Goal: Check status: Check status

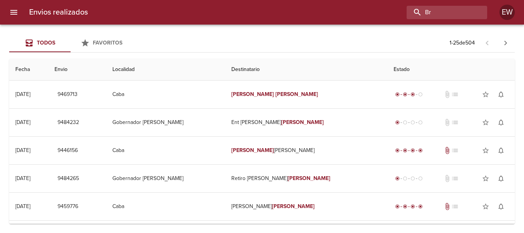
type input "B"
type input "9396991"
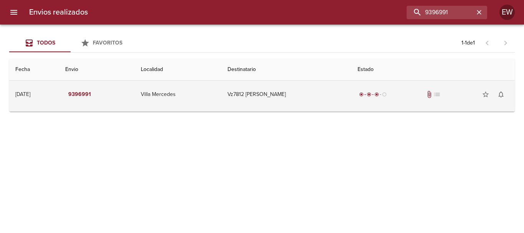
click at [248, 91] on td "Vz7812 [PERSON_NAME]" at bounding box center [286, 95] width 130 height 28
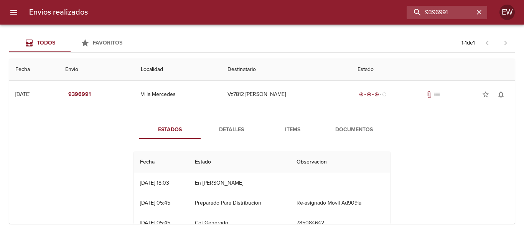
click at [227, 133] on span "Detalles" at bounding box center [231, 130] width 52 height 10
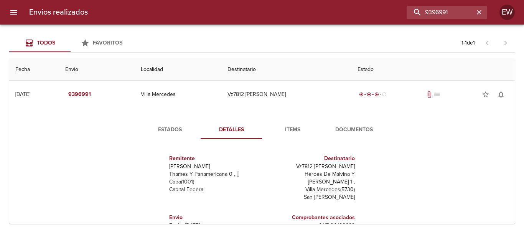
drag, startPoint x: 350, startPoint y: 165, endPoint x: 298, endPoint y: 167, distance: 52.6
click at [298, 167] on div "Destinatario Vz7812 [PERSON_NAME] Heroes [PERSON_NAME] Y [PERSON_NAME] 1 , [GEO…" at bounding box center [310, 177] width 96 height 59
copy p "[PERSON_NAME]"
click at [477, 14] on icon "button" at bounding box center [479, 12] width 5 height 5
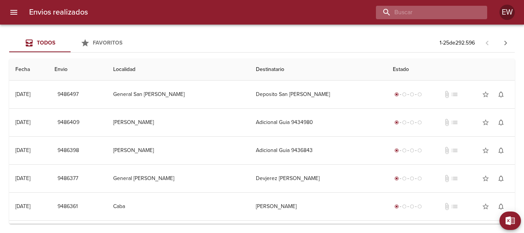
paste input "[PERSON_NAME]"
click at [454, 16] on input "[PERSON_NAME]" at bounding box center [425, 12] width 98 height 13
type input "[PERSON_NAME]"
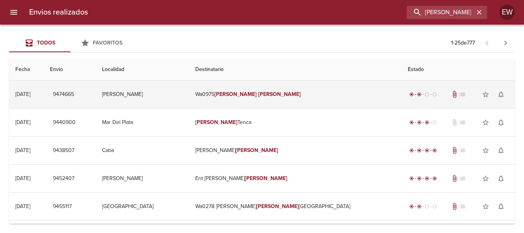
click at [281, 92] on em "[PERSON_NAME]" at bounding box center [279, 94] width 43 height 7
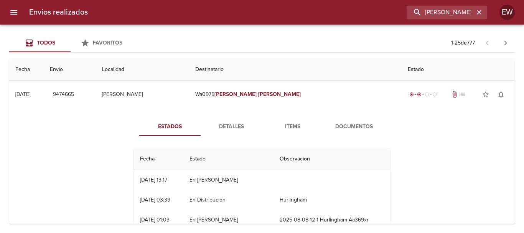
click at [241, 127] on span "Detalles" at bounding box center [231, 127] width 52 height 10
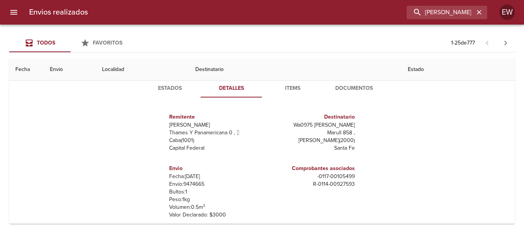
scroll to position [77, 0]
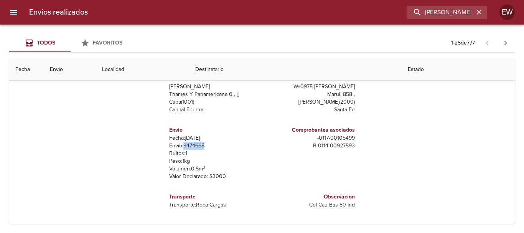
drag, startPoint x: 210, startPoint y: 143, endPoint x: 181, endPoint y: 147, distance: 28.6
click at [181, 147] on p "Envío: 9474665" at bounding box center [214, 146] width 90 height 8
copy p "9474665"
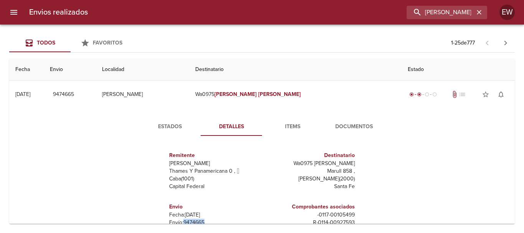
click at [167, 123] on span "Estados" at bounding box center [170, 127] width 52 height 10
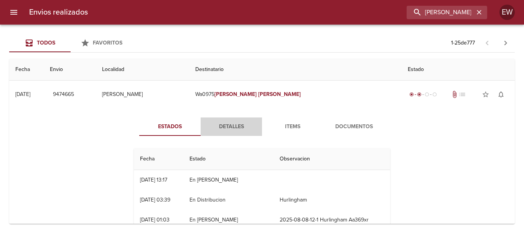
click at [232, 130] on span "Detalles" at bounding box center [231, 127] width 52 height 10
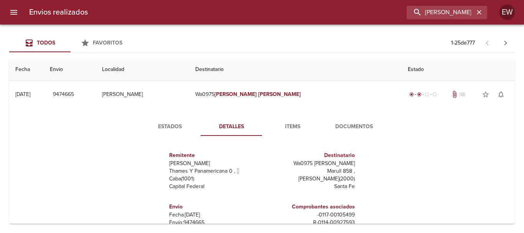
scroll to position [38, 0]
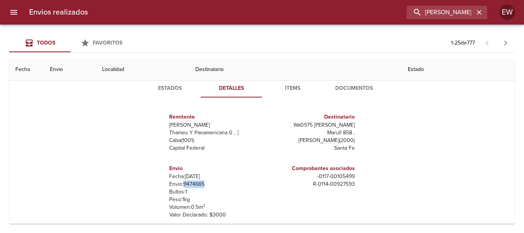
drag, startPoint x: 209, startPoint y: 183, endPoint x: 181, endPoint y: 186, distance: 28.2
click at [181, 186] on p "Envío: 9474665" at bounding box center [214, 184] width 90 height 8
copy p "9474665"
click at [215, 188] on p "Bultos: 1" at bounding box center [214, 192] width 90 height 8
drag, startPoint x: 206, startPoint y: 184, endPoint x: 183, endPoint y: 181, distance: 23.3
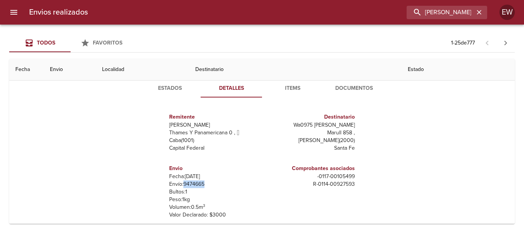
click at [183, 181] on p "Envío: 9474665" at bounding box center [214, 184] width 90 height 8
copy p "9474665"
click at [161, 88] on span "Estados" at bounding box center [170, 89] width 52 height 10
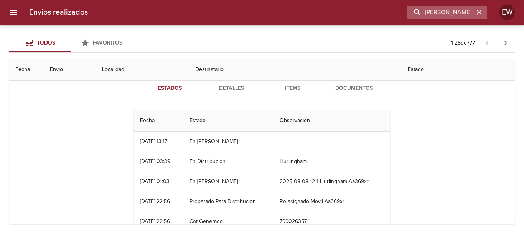
click at [477, 12] on icon "button" at bounding box center [479, 12] width 8 height 8
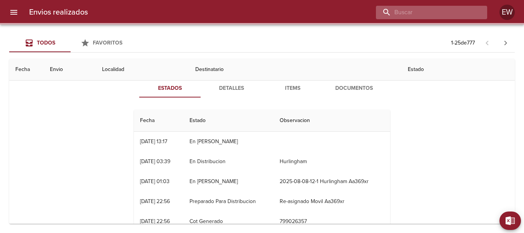
click at [464, 11] on input "buscar" at bounding box center [425, 12] width 98 height 13
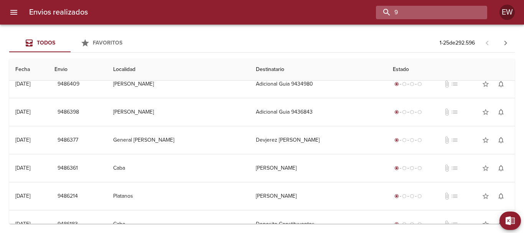
scroll to position [0, 0]
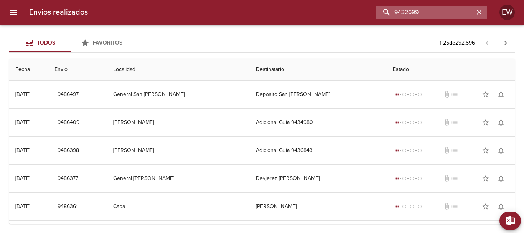
type input "9432699"
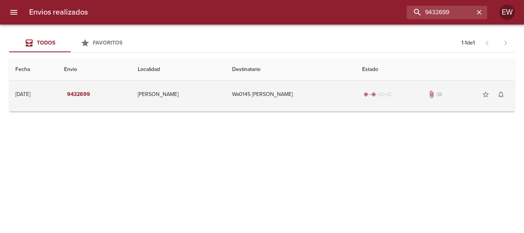
click at [272, 98] on td "Wa0145 [PERSON_NAME]" at bounding box center [291, 95] width 130 height 28
